Goal: Transaction & Acquisition: Purchase product/service

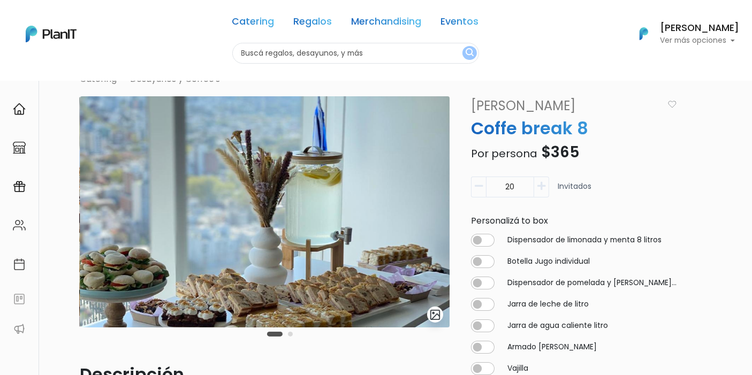
scroll to position [59, 0]
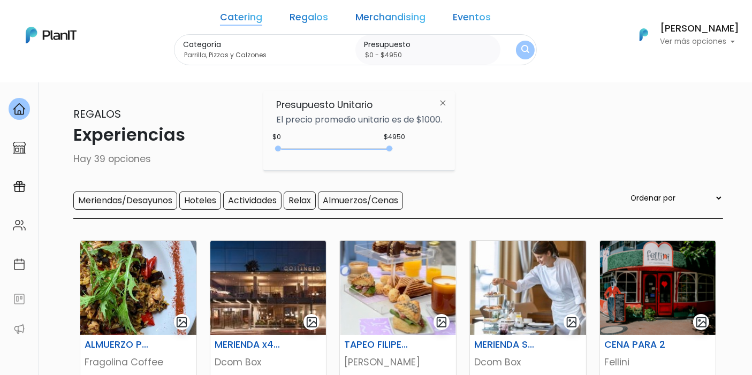
click at [554, 115] on p "Regalos" at bounding box center [376, 114] width 694 height 16
click at [260, 14] on link "Catering" at bounding box center [241, 19] width 42 height 13
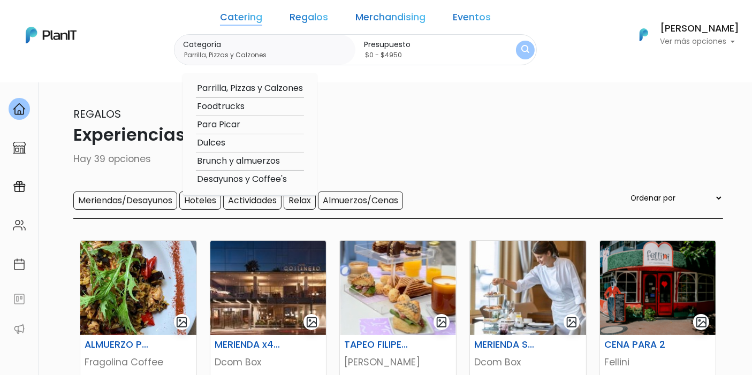
click at [256, 103] on option "Foodtrucks" at bounding box center [250, 106] width 108 height 13
type input "Foodtrucks"
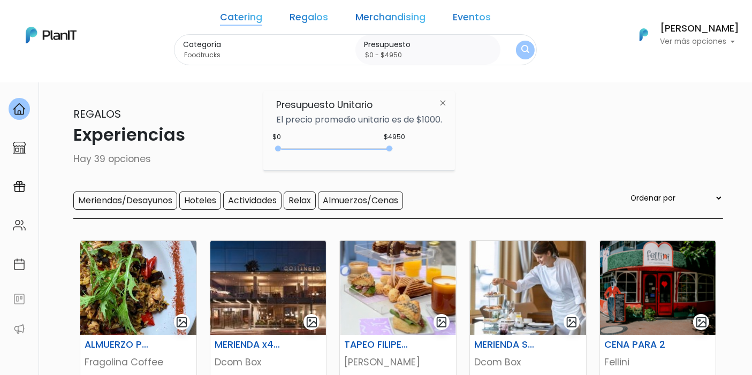
click at [516, 47] on button "submit" at bounding box center [525, 50] width 19 height 19
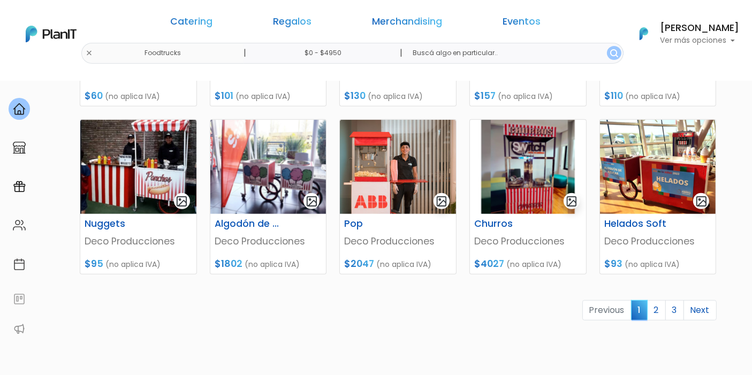
scroll to position [475, 0]
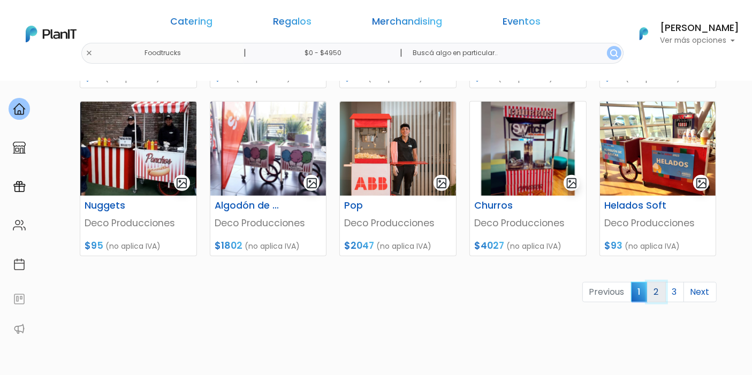
click at [655, 288] on link "2" at bounding box center [656, 292] width 19 height 20
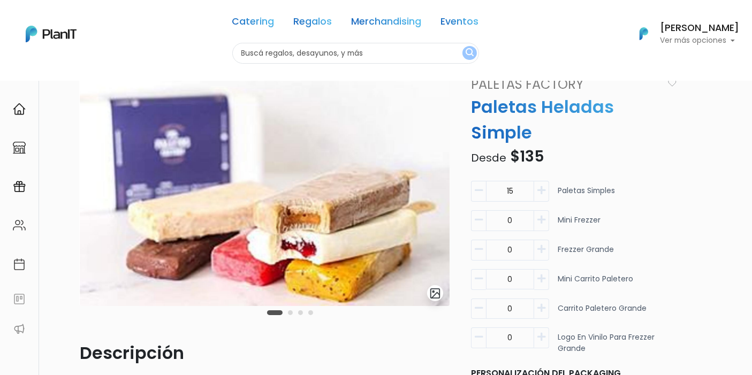
scroll to position [54, 0]
click at [321, 207] on img at bounding box center [265, 191] width 370 height 231
drag, startPoint x: 321, startPoint y: 207, endPoint x: 271, endPoint y: 219, distance: 50.8
click at [271, 219] on img at bounding box center [265, 191] width 370 height 231
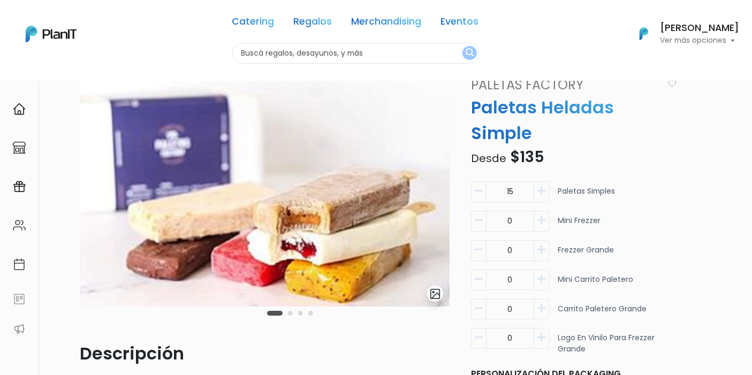
click at [432, 295] on img "submit" at bounding box center [435, 294] width 12 height 12
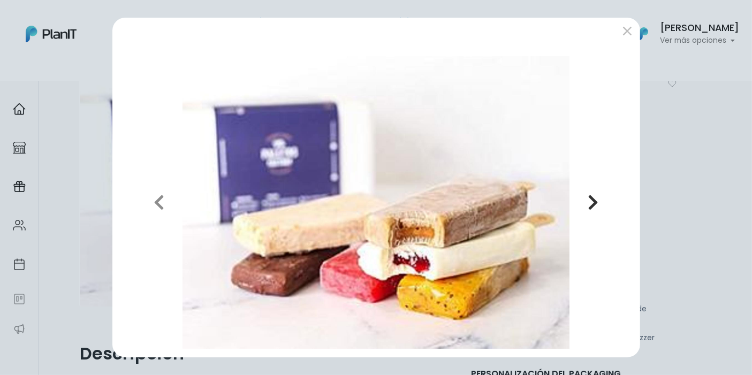
click at [595, 200] on icon "button" at bounding box center [593, 202] width 11 height 17
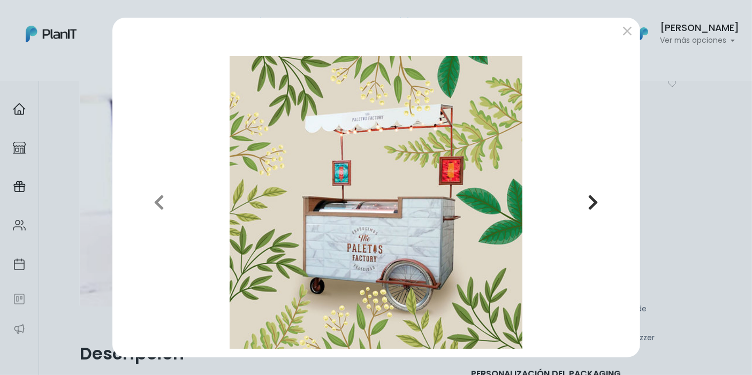
click at [595, 200] on icon "button" at bounding box center [593, 202] width 11 height 17
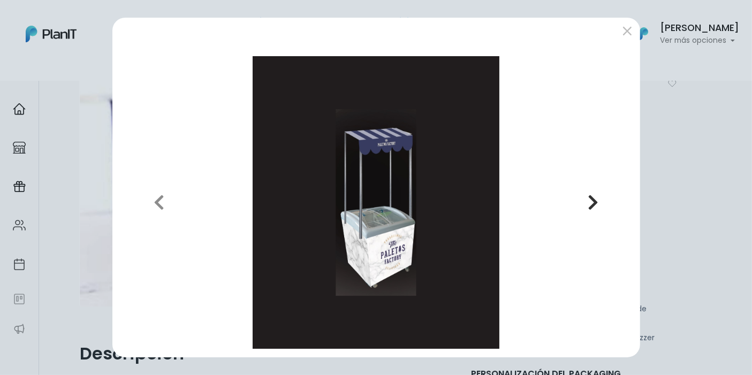
click at [595, 200] on icon "button" at bounding box center [593, 202] width 11 height 17
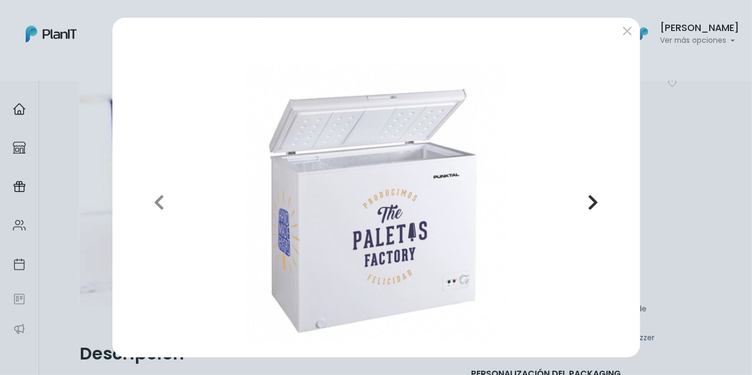
click at [602, 205] on button "Next" at bounding box center [593, 202] width 77 height 293
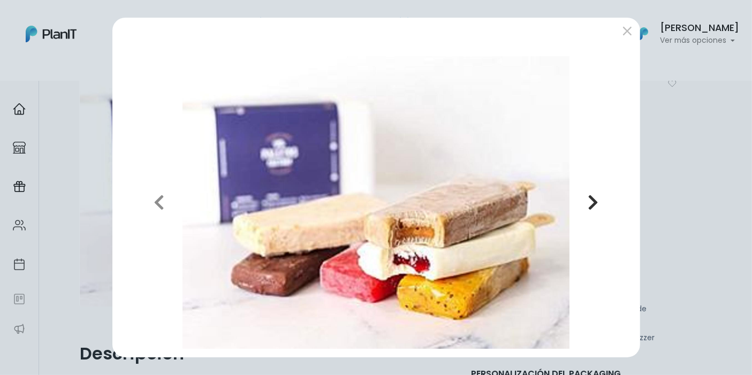
click at [597, 203] on icon "button" at bounding box center [593, 202] width 11 height 17
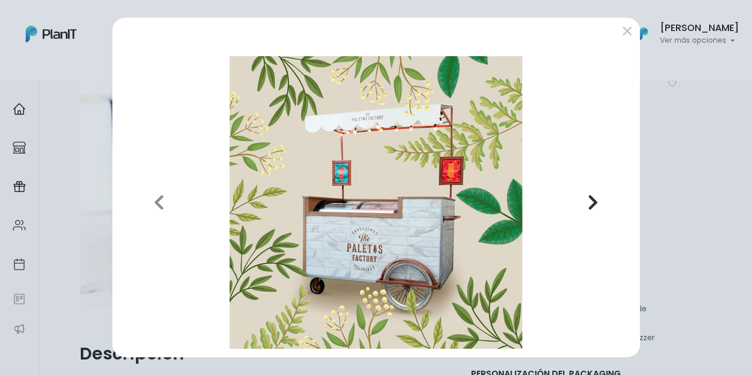
click at [597, 203] on icon "button" at bounding box center [593, 202] width 11 height 17
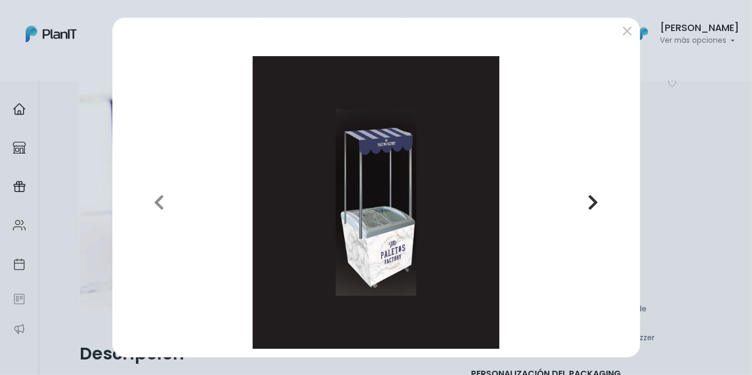
click at [597, 203] on icon "button" at bounding box center [593, 202] width 11 height 17
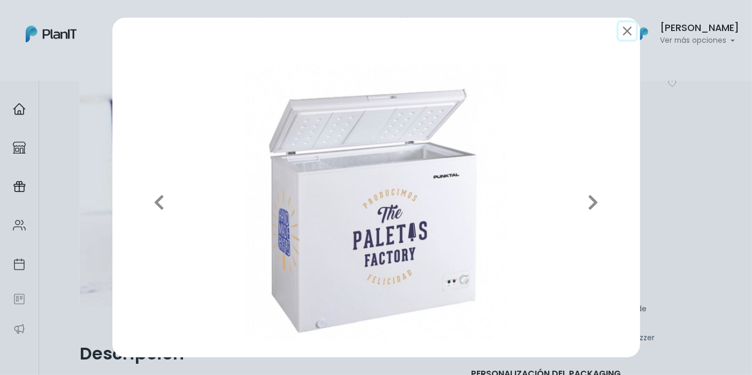
click at [624, 36] on button "submit" at bounding box center [627, 30] width 17 height 17
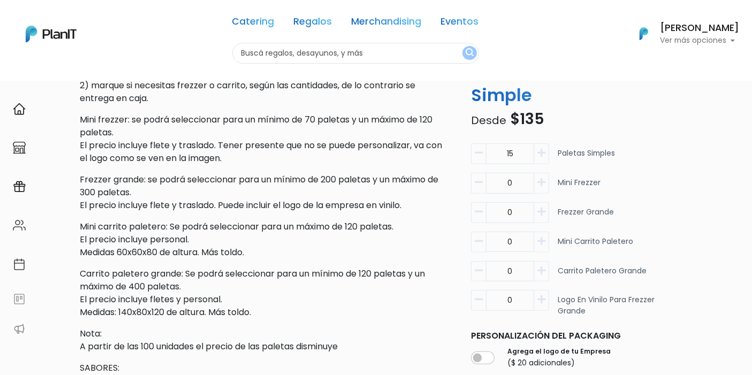
scroll to position [393, 0]
click at [519, 164] on input "0" at bounding box center [510, 154] width 48 height 21
type input "200"
click at [677, 193] on div "15 Paletas simples 0 Mini frezzer 0 Frezzer grande 0 200" at bounding box center [574, 233] width 219 height 178
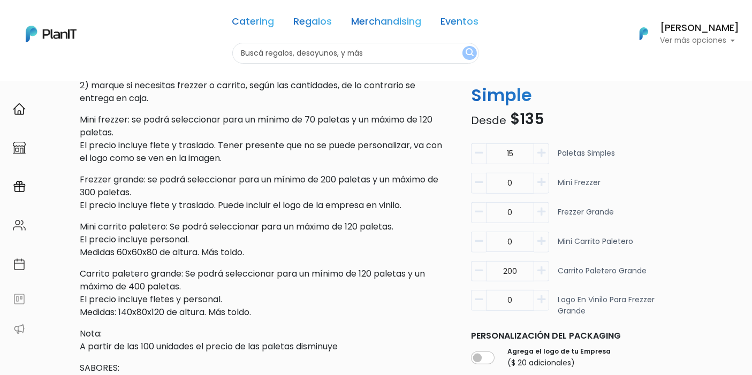
click at [518, 144] on input "15" at bounding box center [510, 154] width 48 height 21
type input "0"
click at [626, 144] on div "0 Paletas simples" at bounding box center [574, 158] width 206 height 29
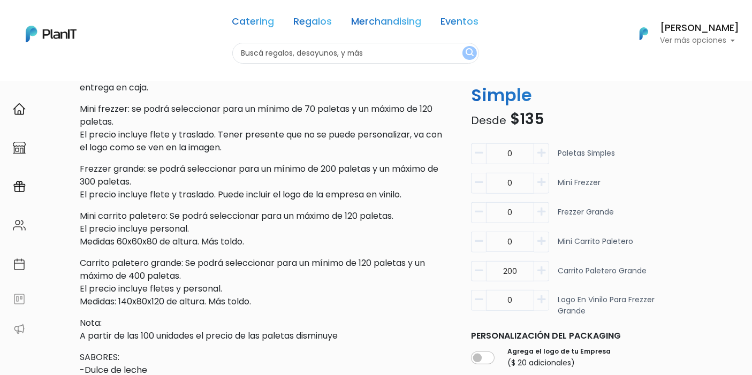
scroll to position [403, 0]
click at [538, 148] on icon "button" at bounding box center [542, 153] width 8 height 10
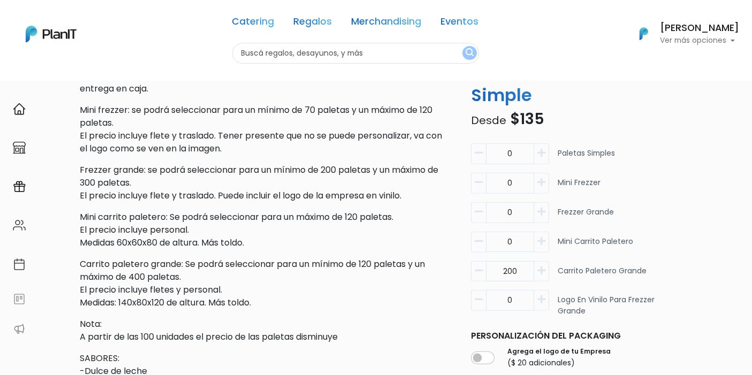
click at [538, 148] on icon "button" at bounding box center [542, 153] width 8 height 10
click at [523, 144] on input "0" at bounding box center [510, 154] width 48 height 21
type input "15"
type input "0"
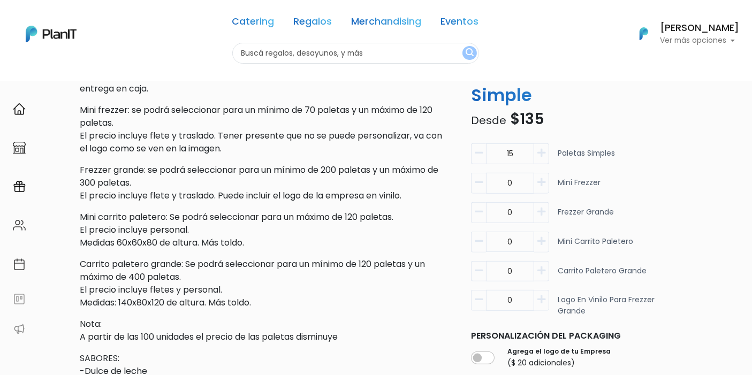
click at [643, 144] on div "15 Paletas simples" at bounding box center [574, 158] width 206 height 29
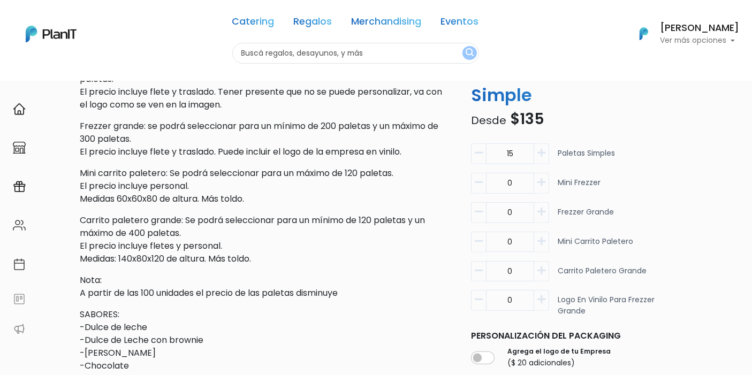
scroll to position [443, 0]
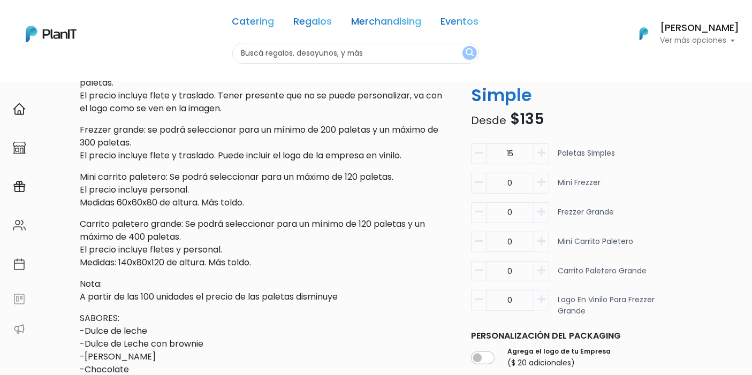
click at [532, 144] on input "15" at bounding box center [510, 154] width 48 height 21
type input "0"
click at [716, 171] on div "Catering Foodtrucks slide 2 of 4 Descripción Paletas heladas: mínimo 15 unidade…" at bounding box center [401, 124] width 656 height 923
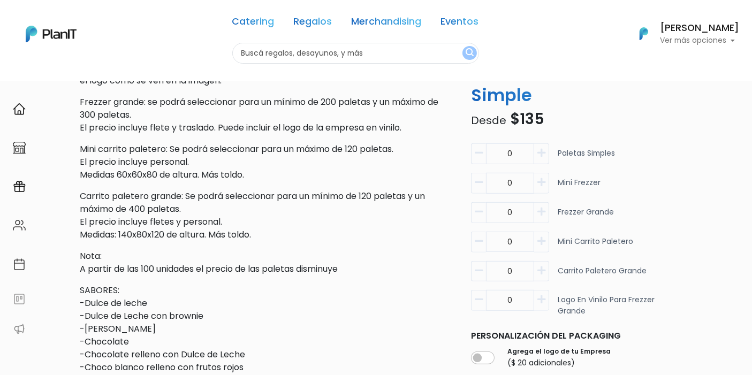
scroll to position [470, 0]
click at [543, 207] on icon "button" at bounding box center [542, 212] width 8 height 10
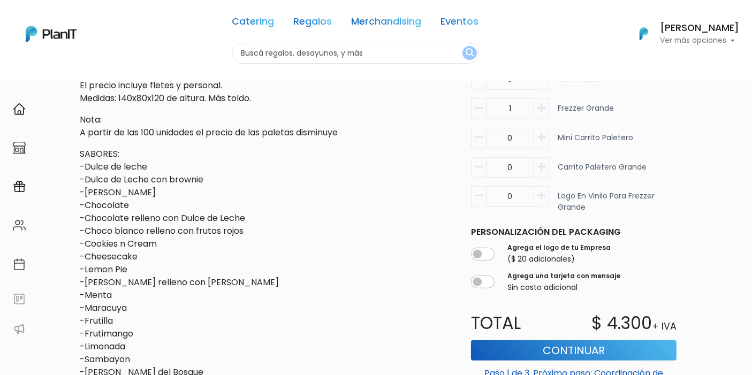
scroll to position [567, 0]
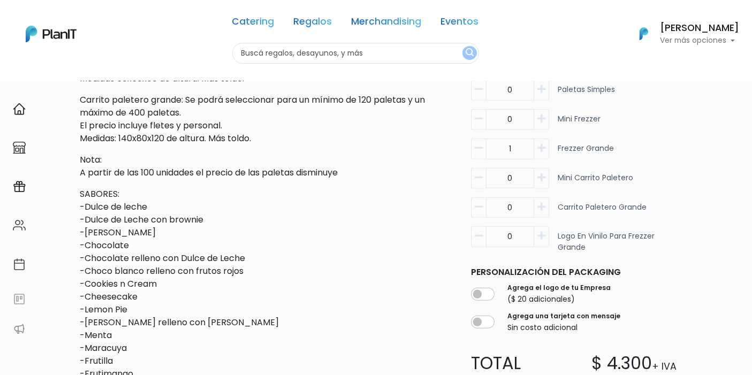
click at [485, 150] on button "button" at bounding box center [478, 149] width 15 height 21
type input "0"
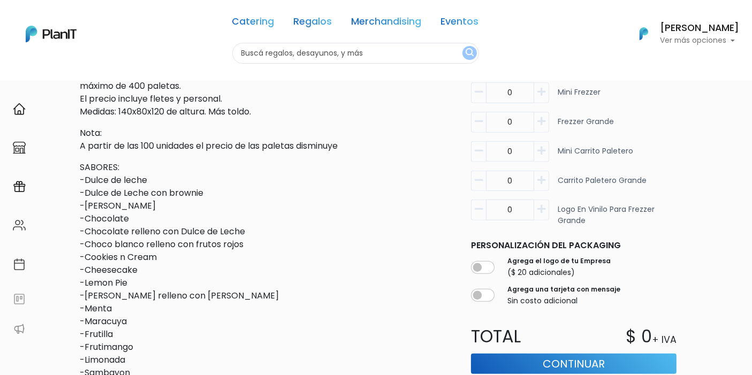
scroll to position [594, 0]
click at [541, 180] on icon "button" at bounding box center [542, 180] width 8 height 10
type input "1"
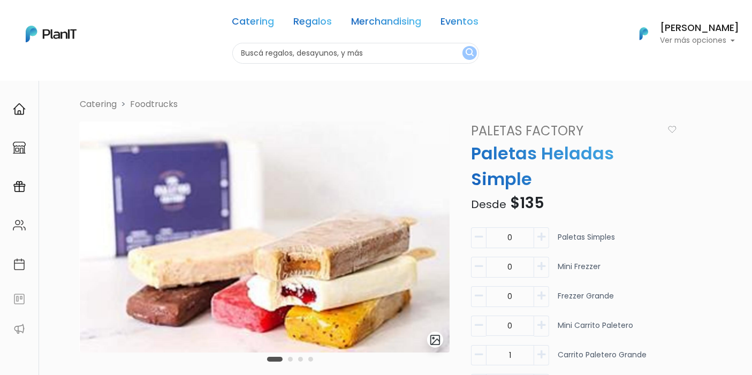
scroll to position [0, 0]
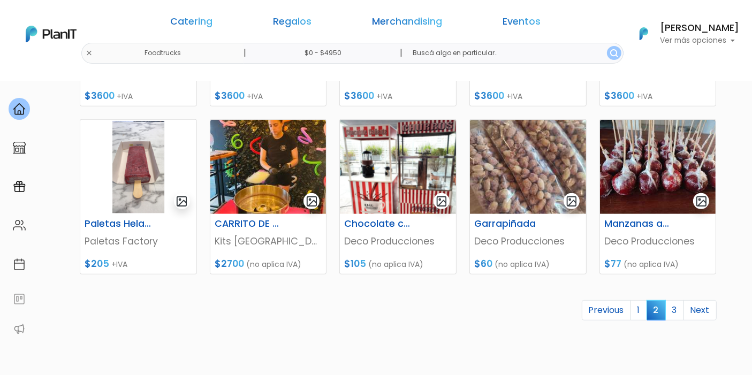
scroll to position [475, 0]
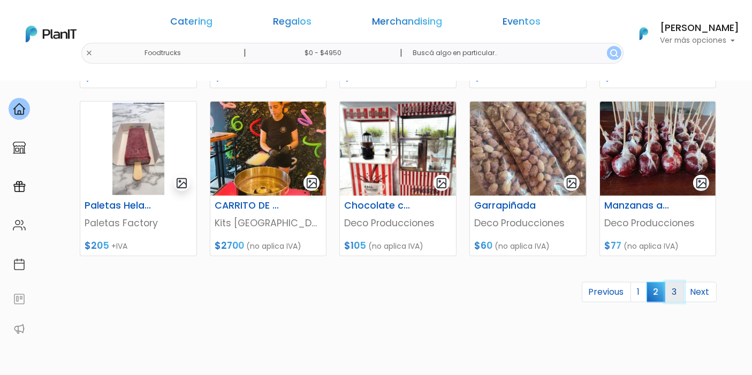
click at [677, 292] on link "3" at bounding box center [675, 292] width 19 height 20
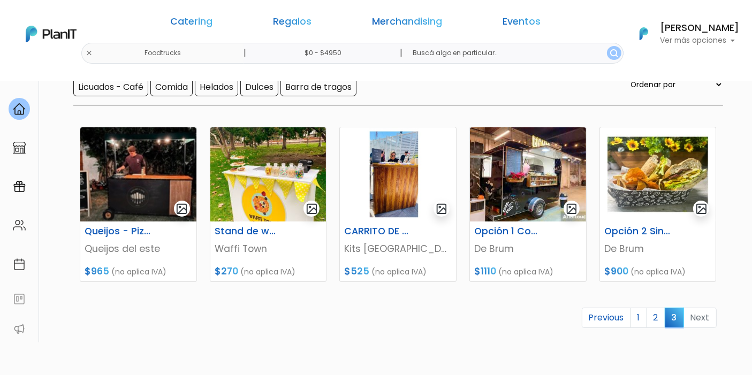
scroll to position [119, 0]
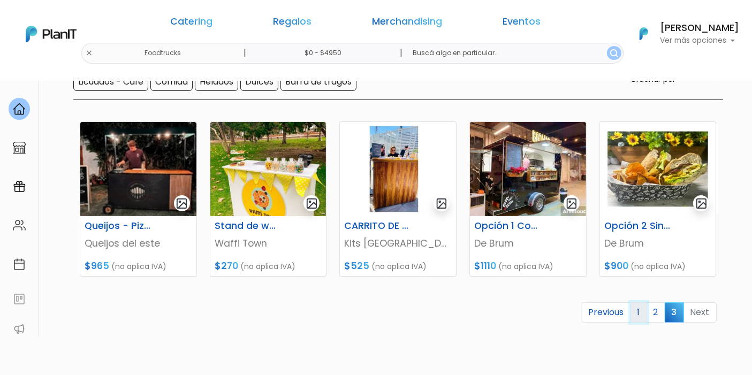
click at [639, 309] on link "1" at bounding box center [639, 313] width 17 height 20
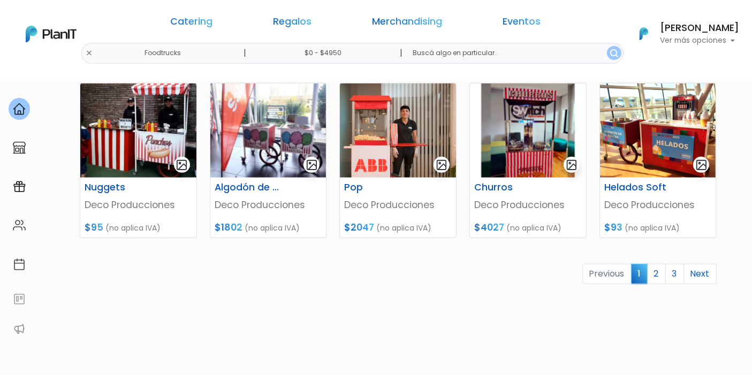
scroll to position [475, 0]
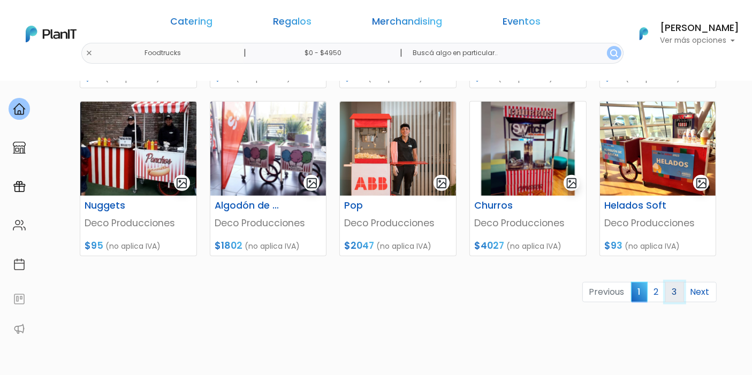
click at [676, 291] on link "3" at bounding box center [675, 292] width 19 height 20
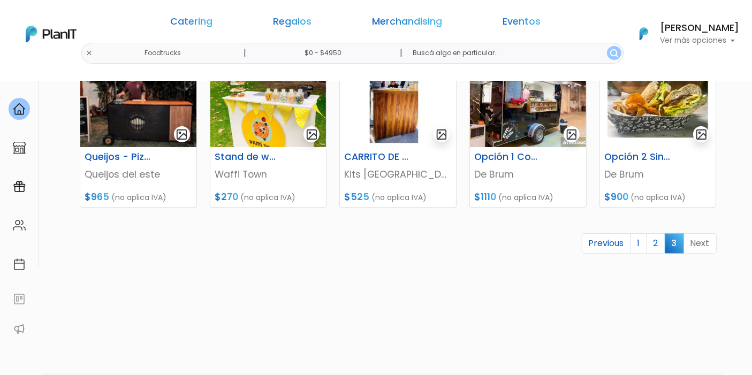
scroll to position [170, 0]
